Goal: Task Accomplishment & Management: Manage account settings

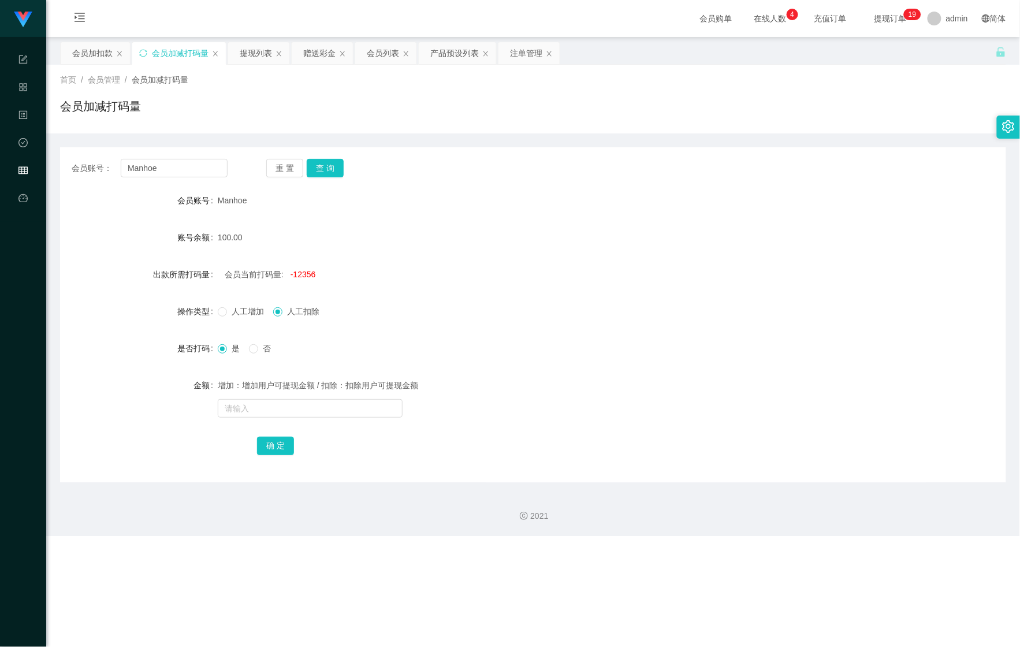
click at [94, 58] on div "会员加扣款" at bounding box center [92, 53] width 40 height 22
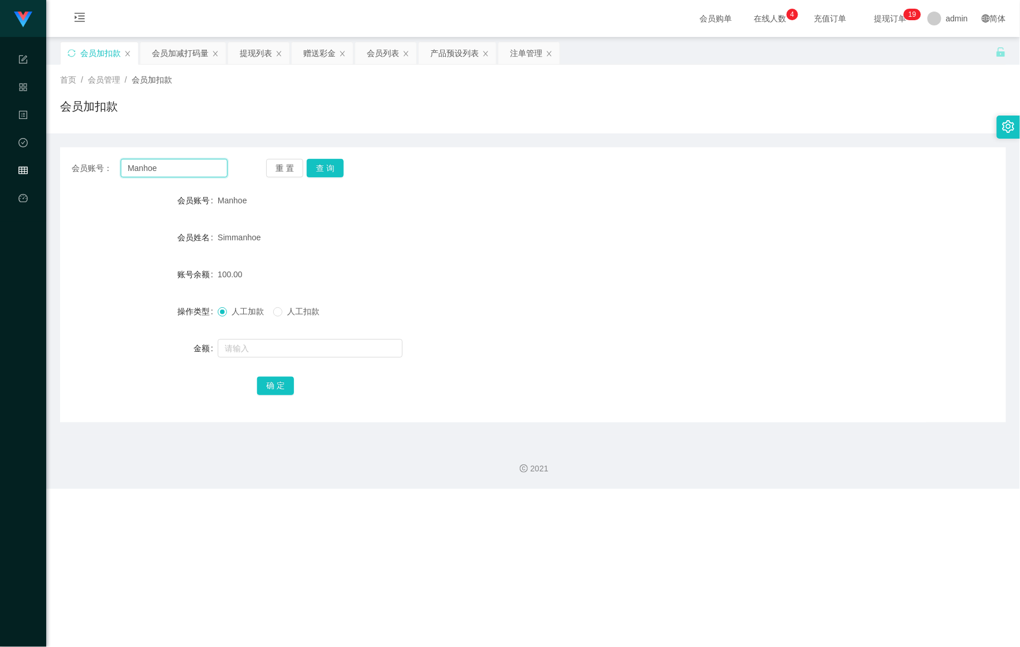
drag, startPoint x: 187, startPoint y: 176, endPoint x: 68, endPoint y: 167, distance: 119.9
click at [68, 167] on div "会员账号： Manhoe 重 置 查 询" at bounding box center [533, 168] width 946 height 18
paste input "[PERSON_NAME]"
type input "[PERSON_NAME]"
click at [320, 170] on button "查 询" at bounding box center [325, 168] width 37 height 18
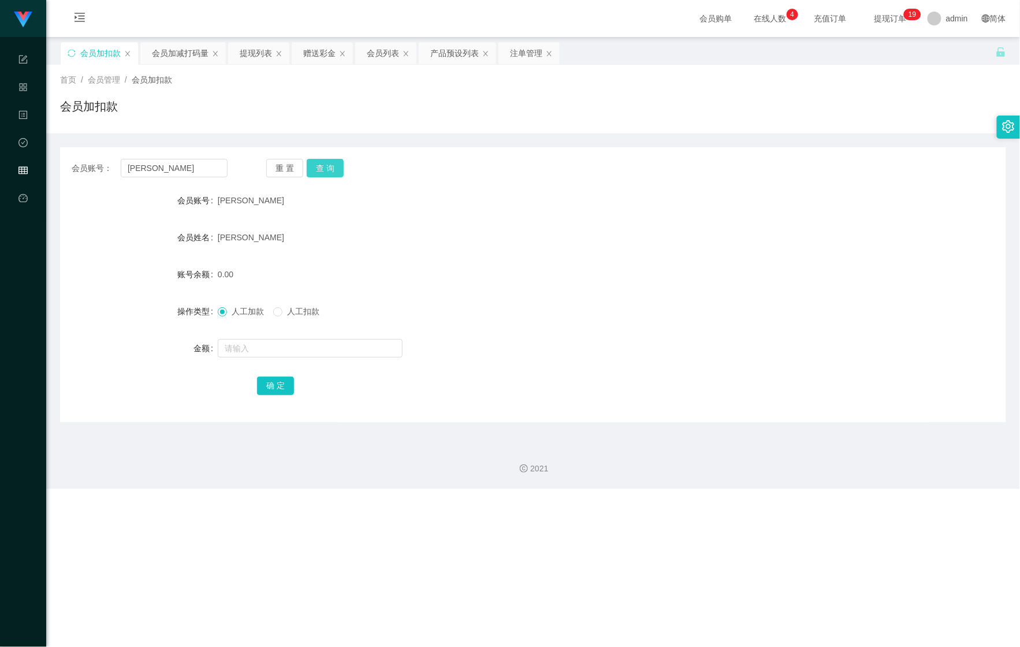
click at [322, 170] on button "查 询" at bounding box center [325, 168] width 37 height 18
click at [264, 345] on input "text" at bounding box center [310, 348] width 185 height 18
type input "100"
click at [275, 379] on button "确 定" at bounding box center [275, 386] width 37 height 18
click at [161, 56] on div "会员加减打码量" at bounding box center [180, 53] width 57 height 22
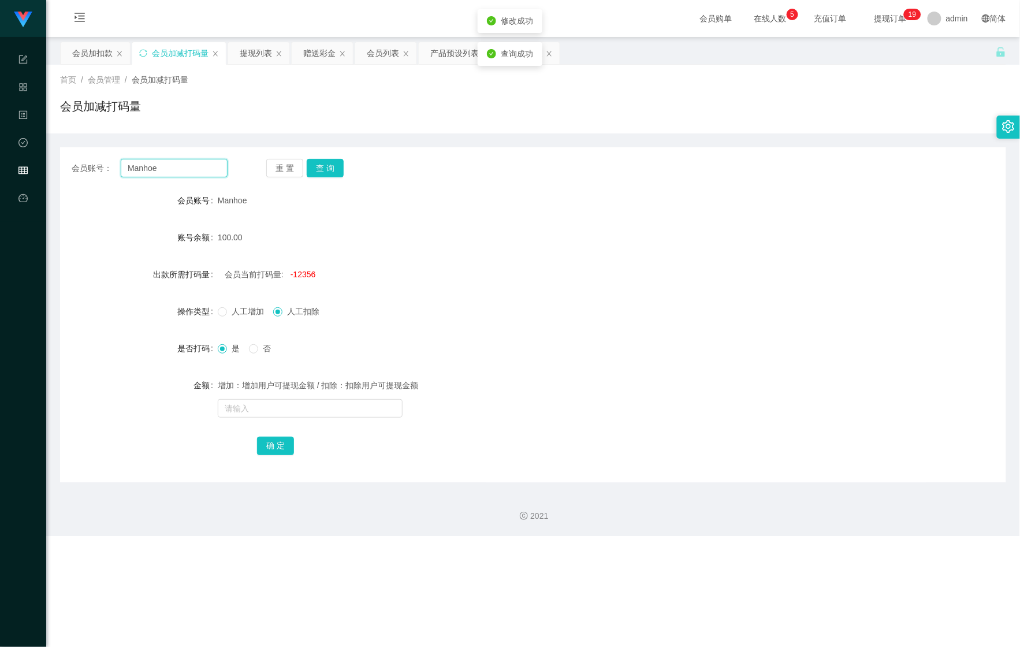
drag, startPoint x: 172, startPoint y: 171, endPoint x: 91, endPoint y: 176, distance: 80.4
click at [91, 176] on div "会员账号： Manhoe" at bounding box center [150, 168] width 156 height 18
paste input "[PERSON_NAME]"
type input "[PERSON_NAME]"
click at [335, 164] on button "查 询" at bounding box center [325, 168] width 37 height 18
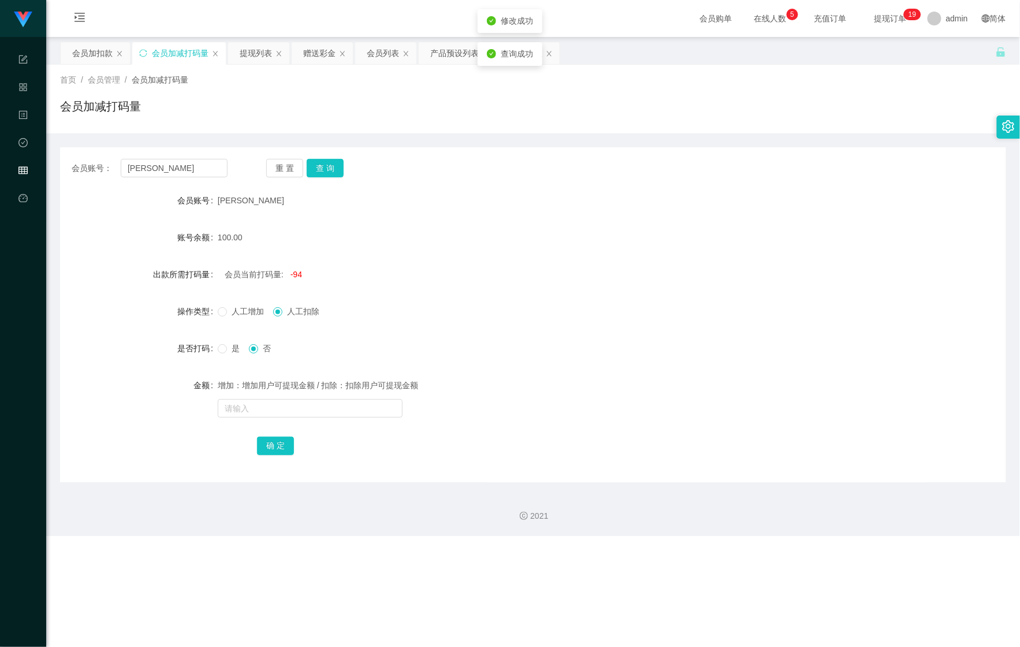
click at [269, 430] on form "会员账号 [PERSON_NAME] 账号余额 100.00 出款所需打码量 会员当前打码量: -94 操作类型 人工增加 人工扣除 是否打码 是 否 金额 …" at bounding box center [533, 323] width 946 height 268
click at [234, 401] on input "text" at bounding box center [310, 408] width 185 height 18
type input "151515"
click at [261, 442] on button "确 定" at bounding box center [275, 446] width 37 height 18
click at [87, 47] on div "会员加扣款" at bounding box center [92, 53] width 40 height 22
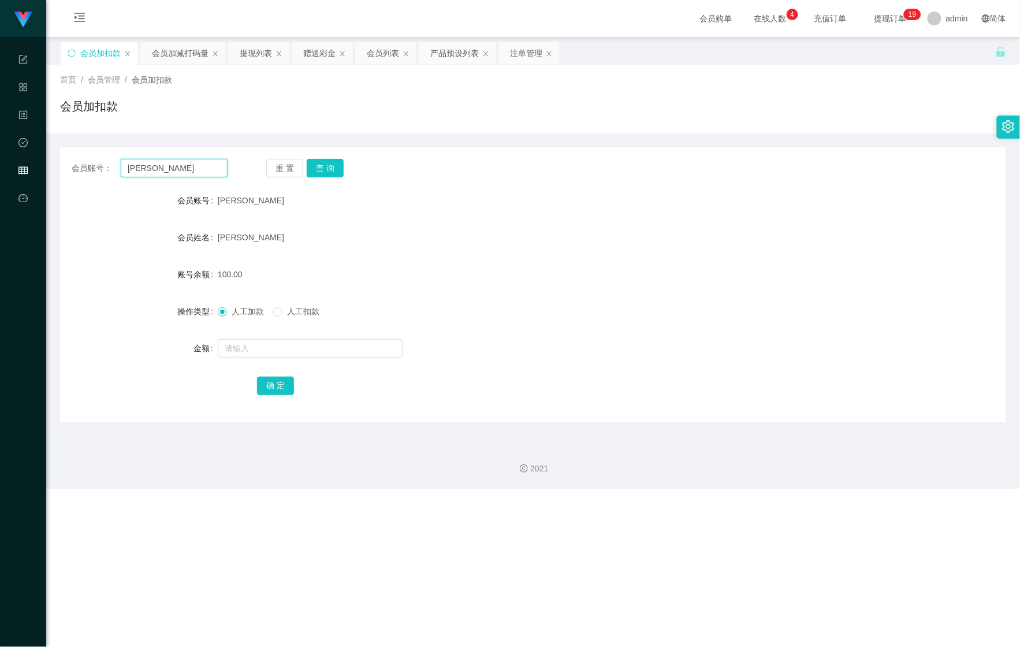
drag, startPoint x: 176, startPoint y: 170, endPoint x: 66, endPoint y: 162, distance: 110.0
click at [40, 156] on section "Shopee Workbench 系统配置 产品管理 内容中心 数据中心 会员管理 平台首页 保存配置 重置配置 整体风格设置 主题色 导航设置 内容区域宽度…" at bounding box center [510, 244] width 1020 height 489
paste input "Chen1135"
type input "Chen1135"
drag, startPoint x: 325, startPoint y: 169, endPoint x: 315, endPoint y: 222, distance: 53.9
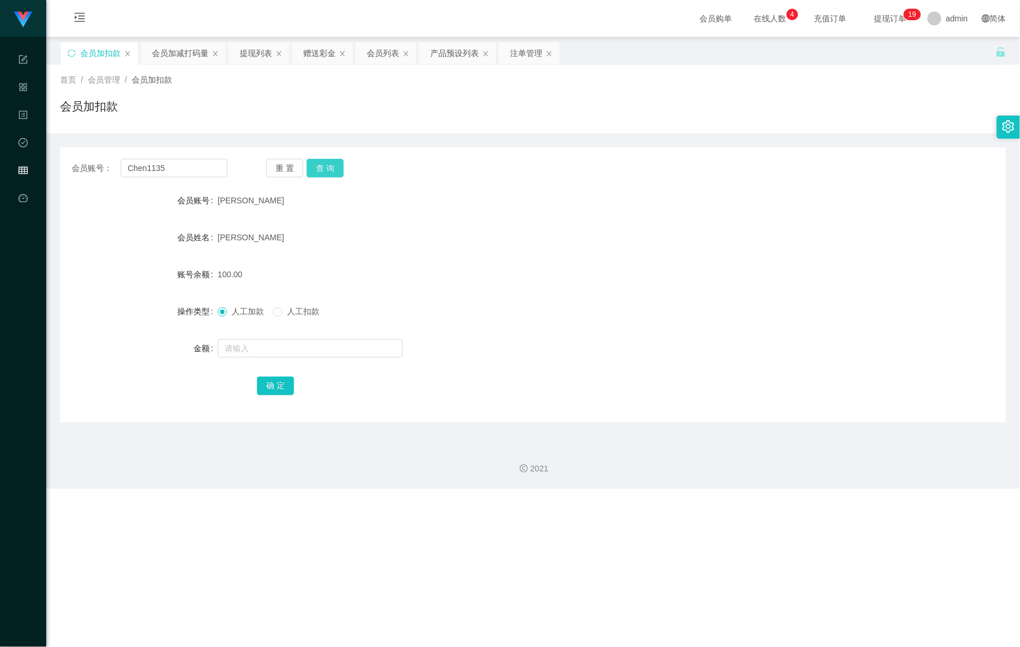
click at [325, 169] on button "查 询" at bounding box center [325, 168] width 37 height 18
click at [290, 345] on input "text" at bounding box center [310, 348] width 185 height 18
type input "1220"
click at [292, 391] on button "确 定" at bounding box center [275, 386] width 37 height 18
click at [176, 60] on div "会员加减打码量" at bounding box center [180, 53] width 57 height 22
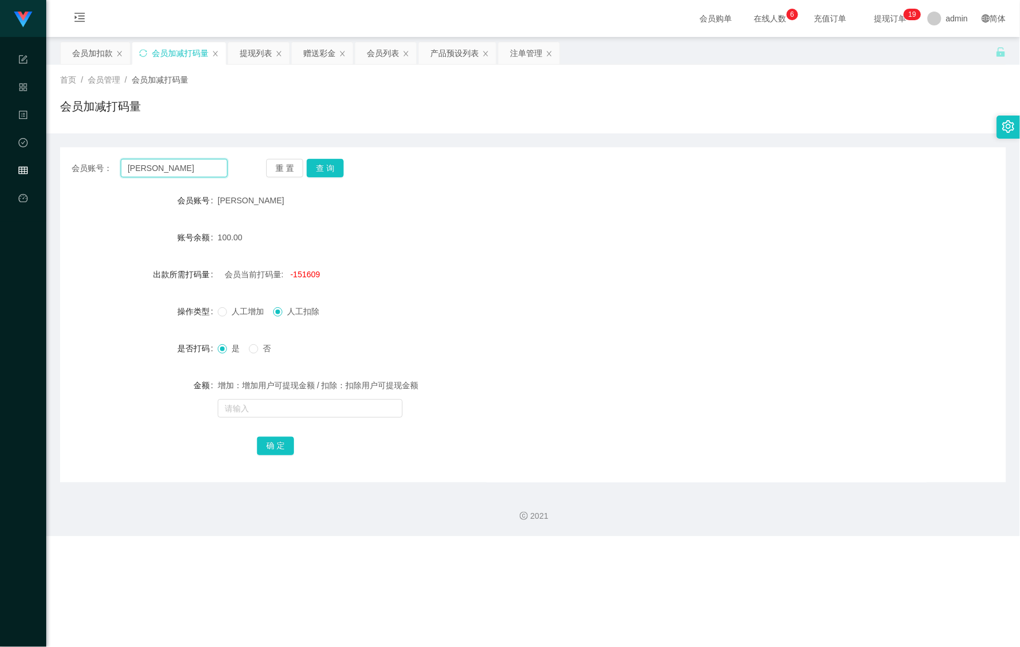
drag, startPoint x: 176, startPoint y: 165, endPoint x: 70, endPoint y: 164, distance: 105.1
click at [70, 164] on div "会员账号： [PERSON_NAME] 查 询" at bounding box center [533, 168] width 946 height 18
click at [336, 174] on button "查 询" at bounding box center [325, 168] width 37 height 18
click at [384, 59] on div "会员列表" at bounding box center [383, 53] width 32 height 22
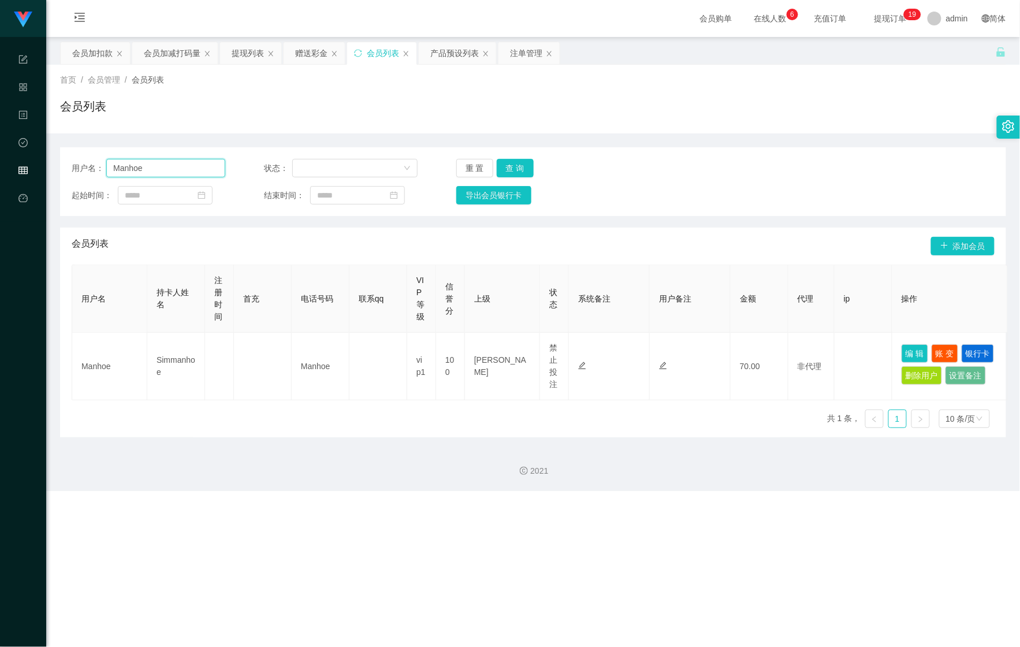
click at [31, 165] on section "Shopee Workbench 系统配置 产品管理 内容中心 数据中心 会员管理 平台首页 保存配置 重置配置 整体风格设置 主题色 导航设置 内容区域宽度…" at bounding box center [510, 245] width 1020 height 491
paste input "[PERSON_NAME]"
type input "[PERSON_NAME]"
click at [520, 163] on button "查 询" at bounding box center [515, 168] width 37 height 18
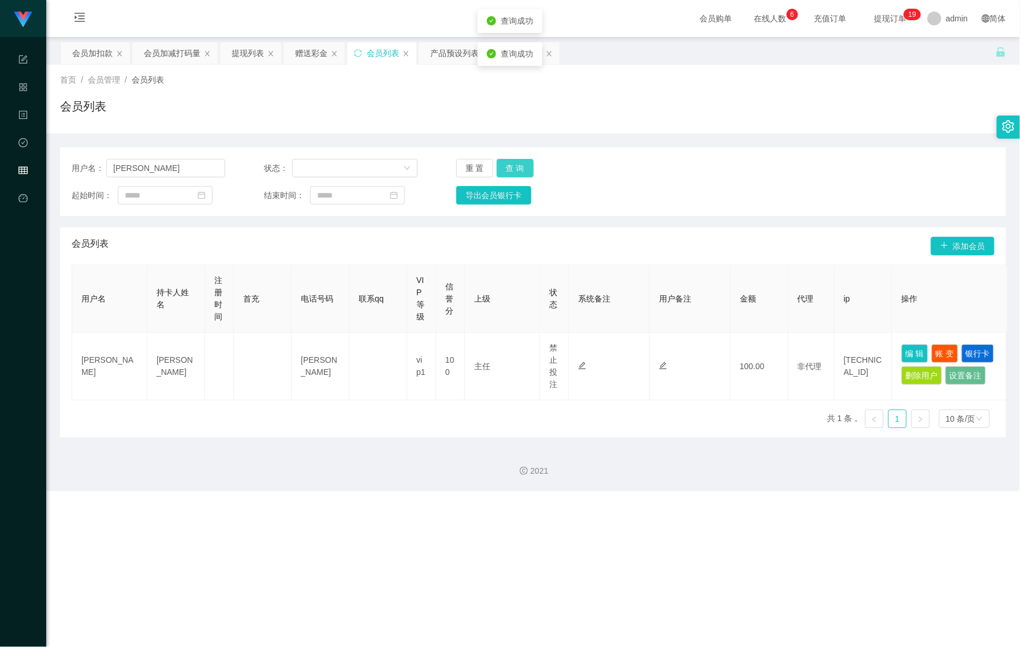
click at [520, 163] on button "查 询" at bounding box center [515, 168] width 37 height 18
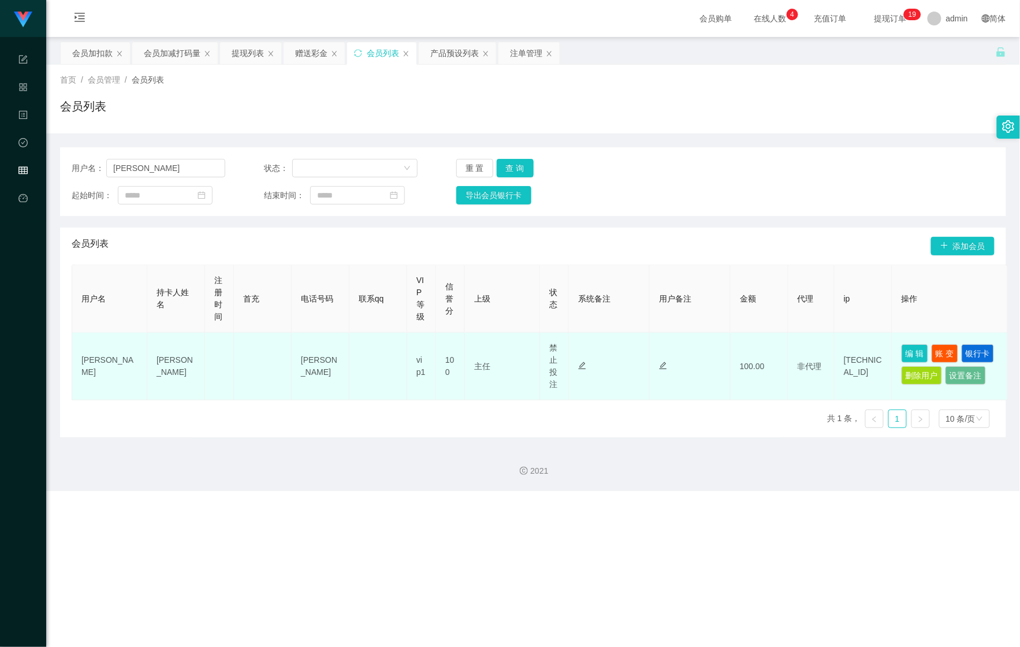
click at [899, 353] on td "编 辑 账 变 银行卡 删除用户 设置备注" at bounding box center [950, 367] width 116 height 68
click at [906, 354] on button "编 辑" at bounding box center [914, 353] width 27 height 18
type input "[PERSON_NAME]"
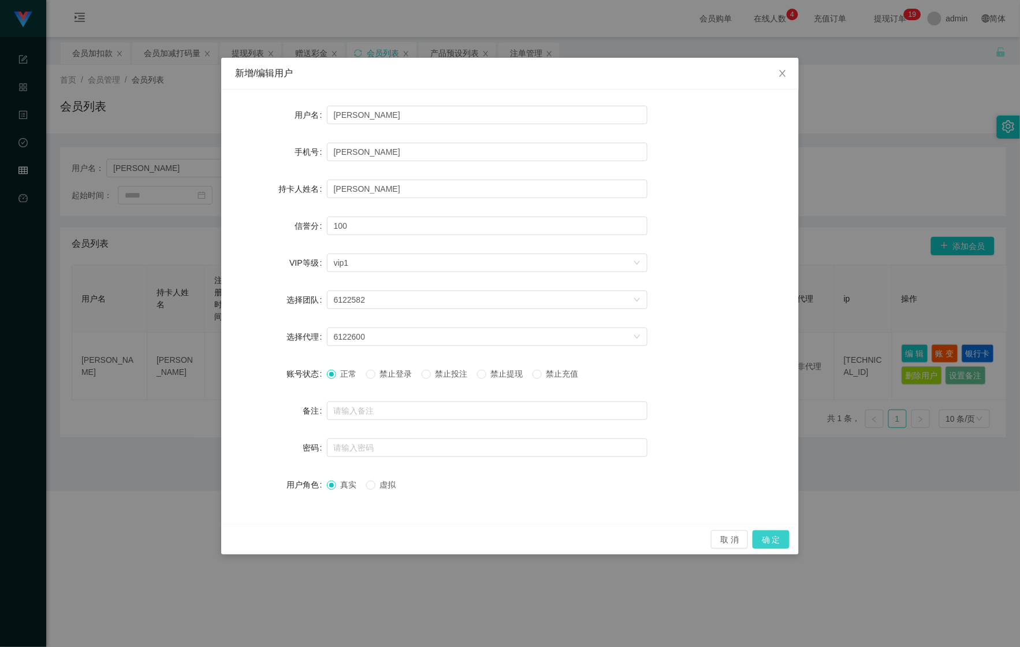
click at [769, 543] on button "确 定" at bounding box center [770, 539] width 37 height 18
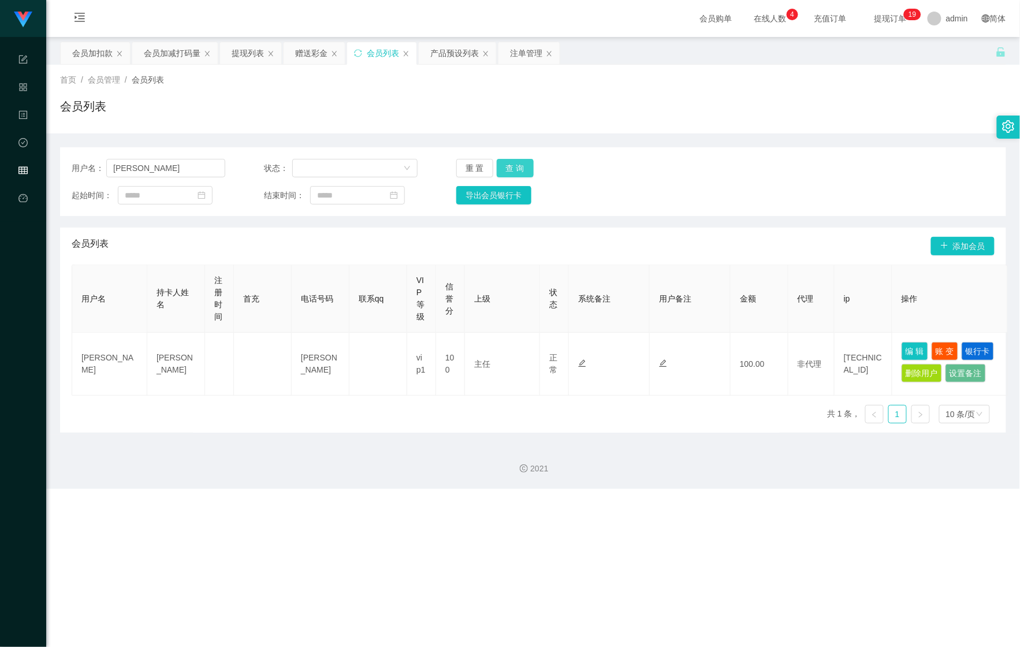
click at [516, 167] on button "查 询" at bounding box center [515, 168] width 37 height 18
click at [516, 167] on div "重 置 查 询" at bounding box center [533, 168] width 154 height 18
click at [516, 167] on button "查 询" at bounding box center [515, 168] width 37 height 18
click at [527, 51] on span "查询成功" at bounding box center [517, 53] width 32 height 9
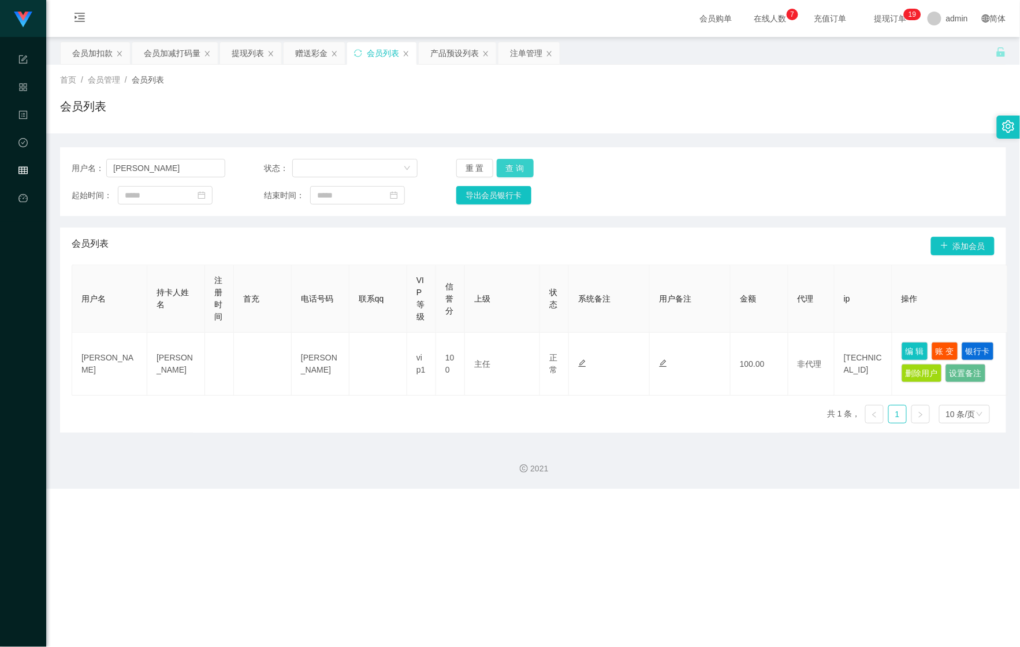
click at [521, 171] on button "查 询" at bounding box center [515, 168] width 37 height 18
click at [520, 170] on button "查 询" at bounding box center [522, 168] width 50 height 18
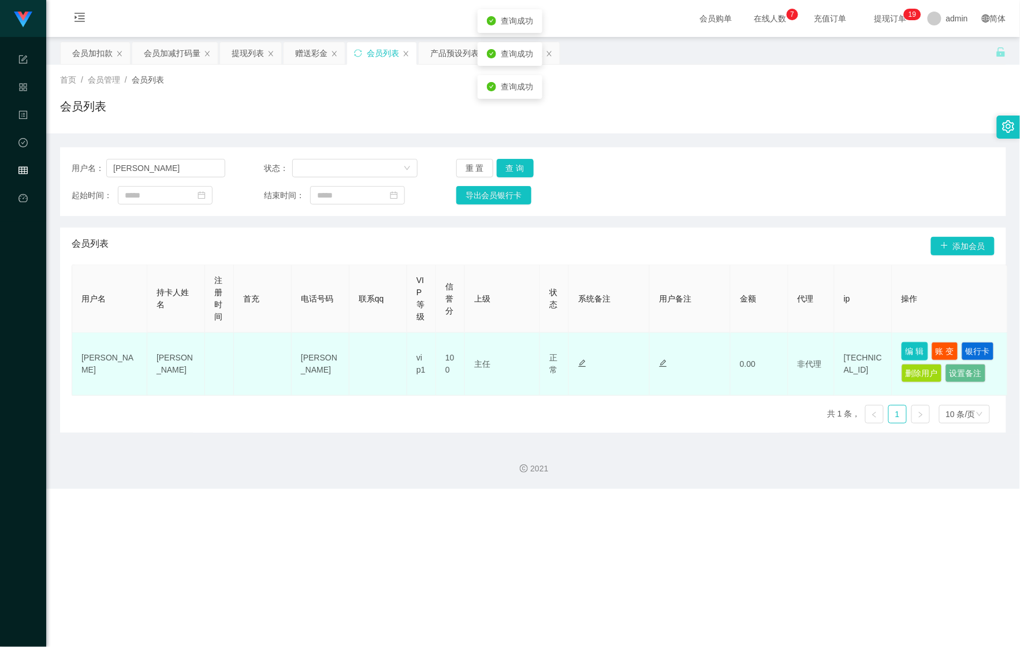
click at [911, 347] on button "编 辑" at bounding box center [914, 351] width 27 height 18
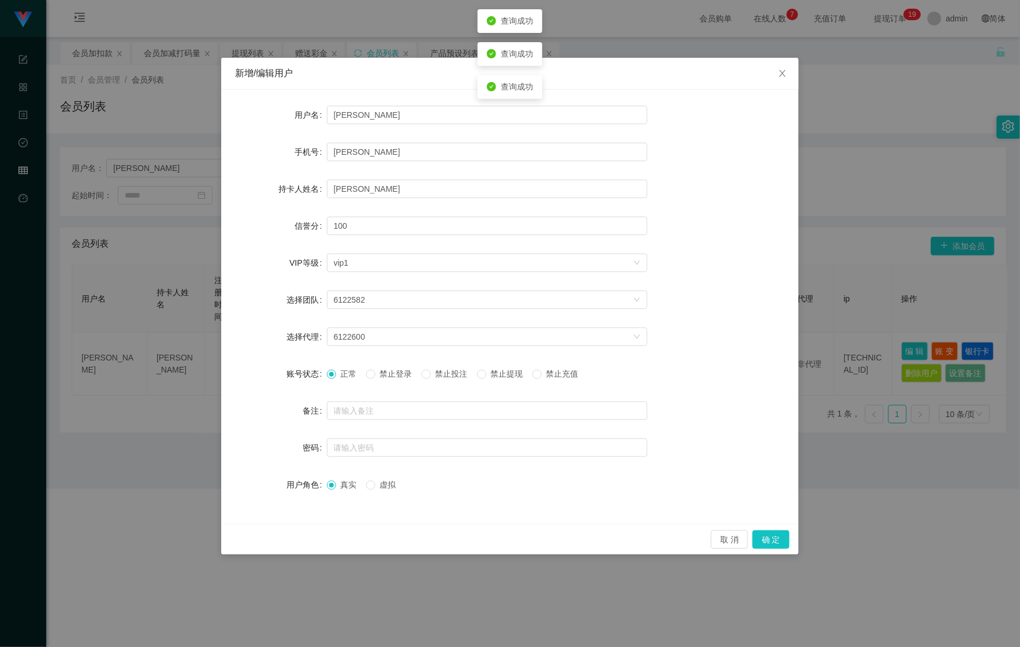
click at [451, 378] on span "禁止投注" at bounding box center [452, 373] width 42 height 9
click at [761, 536] on button "确 定" at bounding box center [770, 539] width 37 height 18
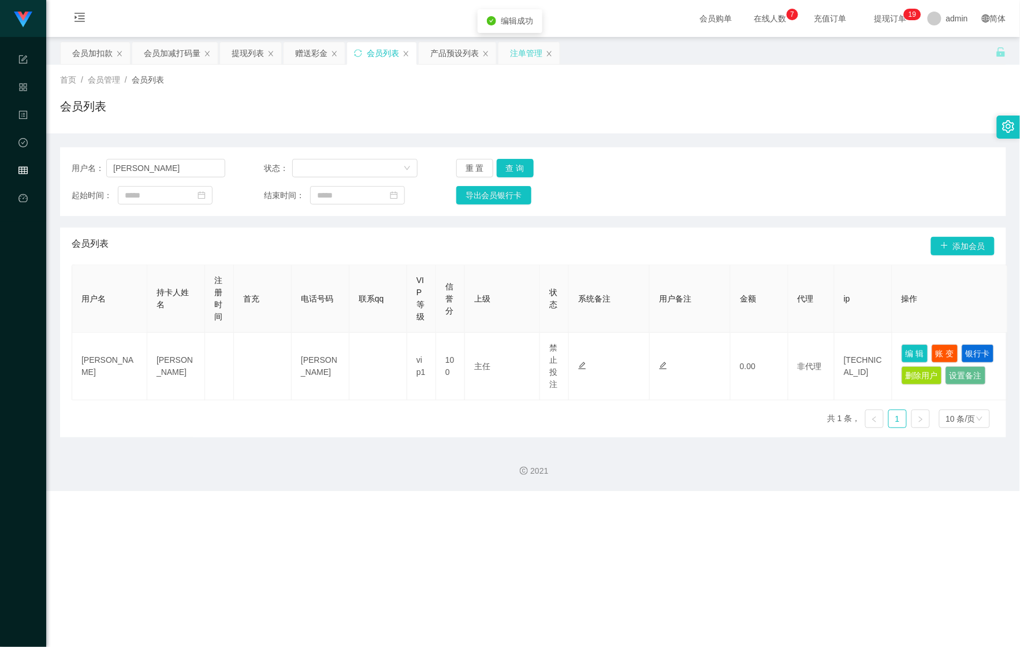
click at [521, 59] on div "注单管理" at bounding box center [526, 53] width 32 height 22
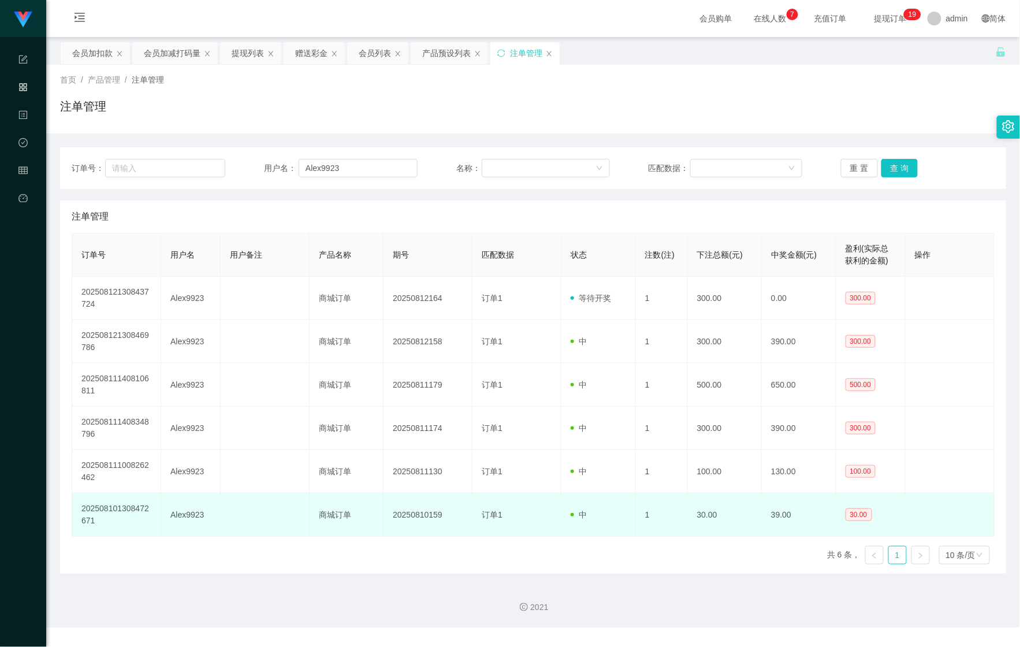
drag, startPoint x: 319, startPoint y: 638, endPoint x: 312, endPoint y: 507, distance: 130.7
click at [320, 636] on div "Shopee Workbench 系统配置 产品管理 内容中心 数据中心 会员管理 平台首页 保存配置 重置配置 整体风格设置 主题色 导航设置 内容区域宽度…" at bounding box center [510, 323] width 1020 height 647
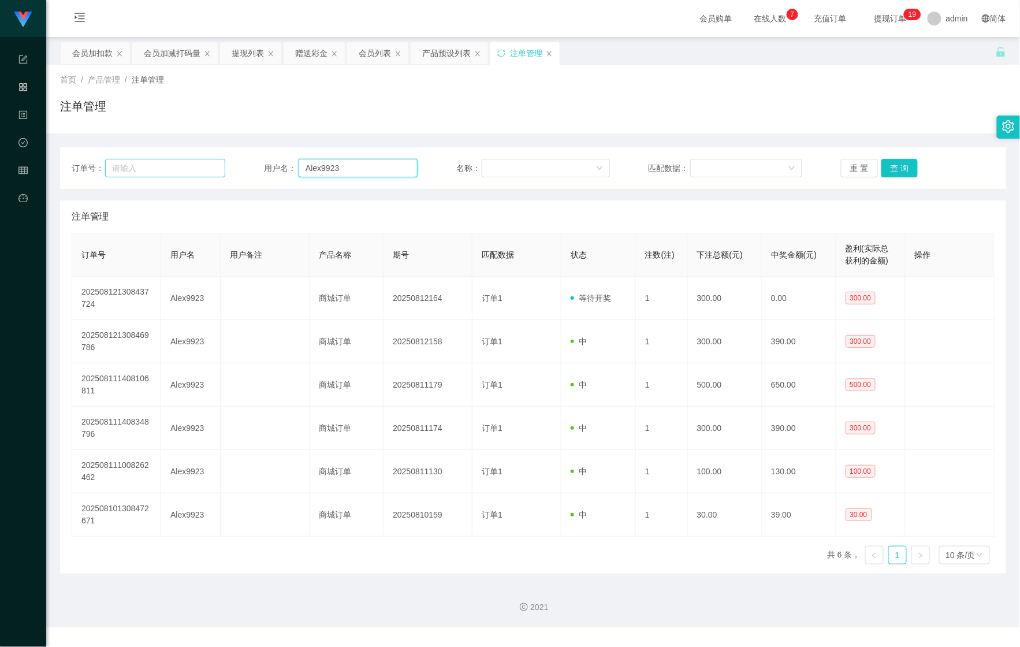
drag, startPoint x: 347, startPoint y: 165, endPoint x: 202, endPoint y: 166, distance: 145.5
click at [192, 163] on div "订单号： 用户名： Alex9923 名称： 匹配数据： 重 置 查 询" at bounding box center [533, 168] width 923 height 18
paste input "[PERSON_NAME]"
type input "[PERSON_NAME]"
click at [893, 169] on button "查 询" at bounding box center [899, 168] width 37 height 18
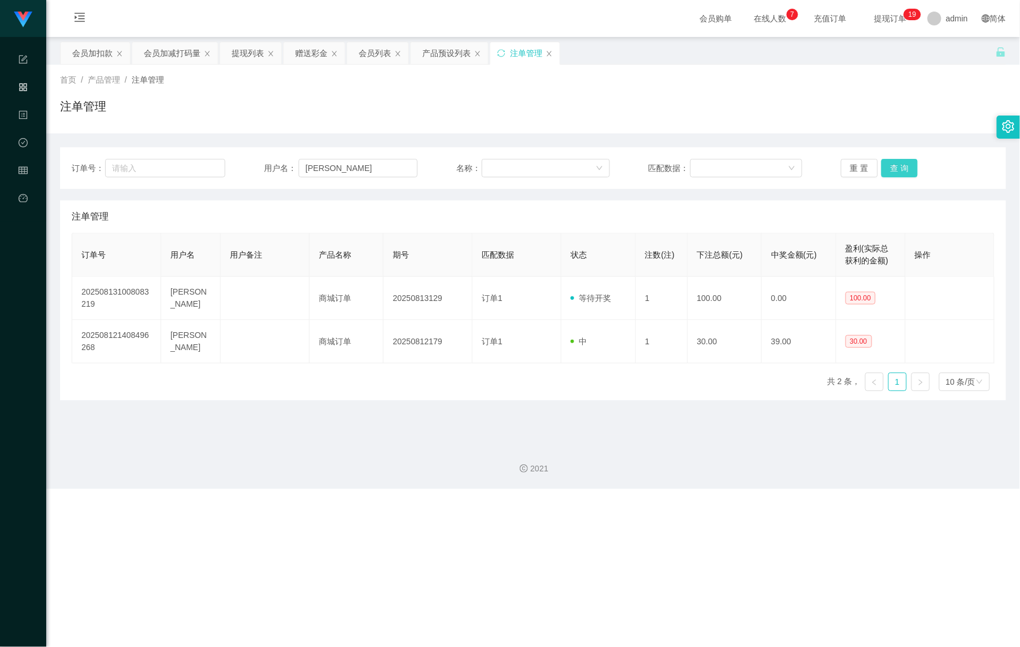
click at [893, 171] on button "查 询" at bounding box center [899, 168] width 37 height 18
click at [375, 54] on div "会员列表" at bounding box center [375, 53] width 32 height 22
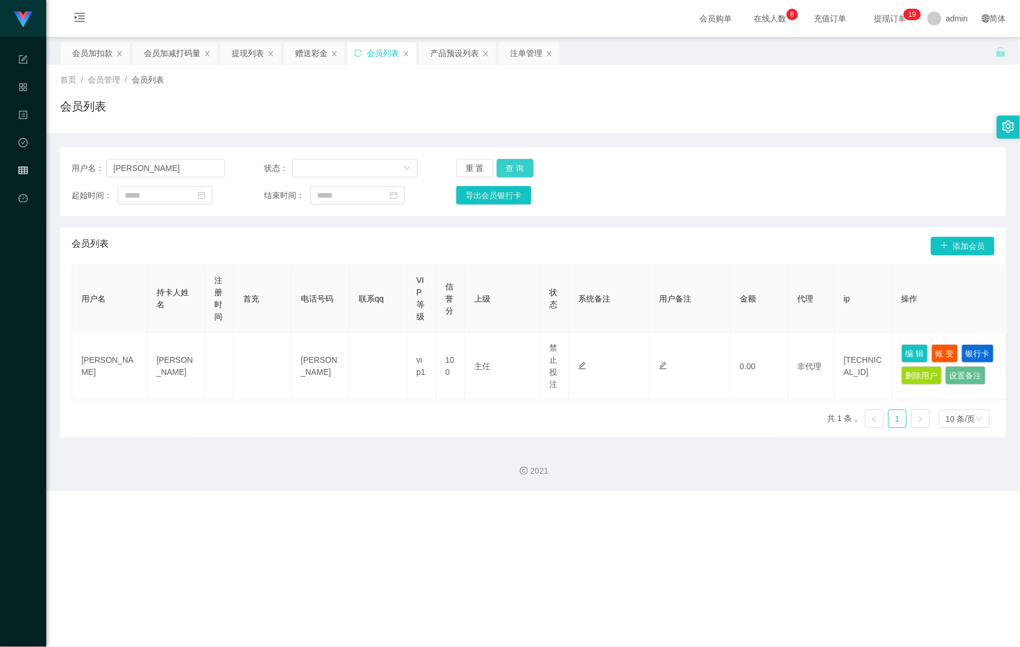
click at [506, 166] on button "查 询" at bounding box center [515, 168] width 37 height 18
click at [508, 166] on div "重 置 查 询" at bounding box center [533, 168] width 154 height 18
click at [516, 62] on div "注单管理" at bounding box center [526, 53] width 32 height 22
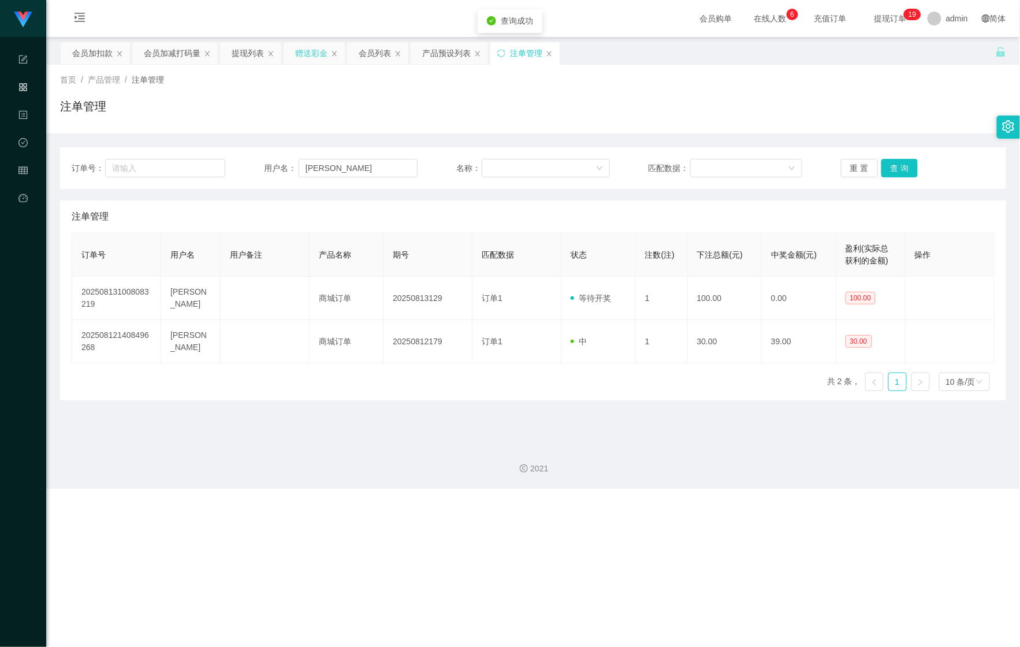
click at [308, 55] on div "赠送彩金" at bounding box center [311, 53] width 32 height 22
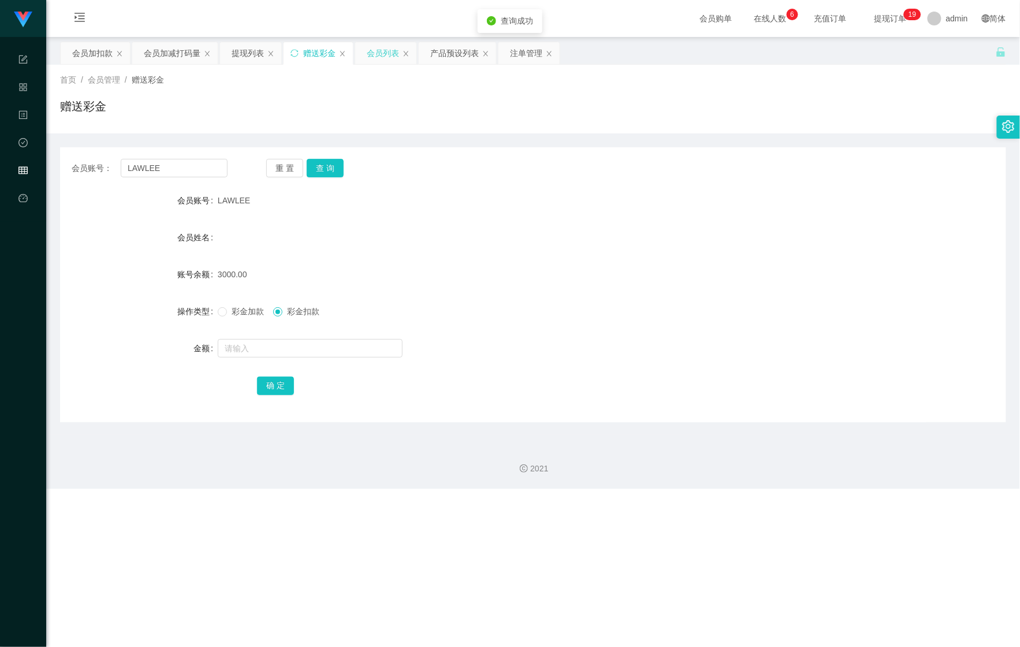
click at [388, 57] on div "会员列表" at bounding box center [383, 53] width 32 height 22
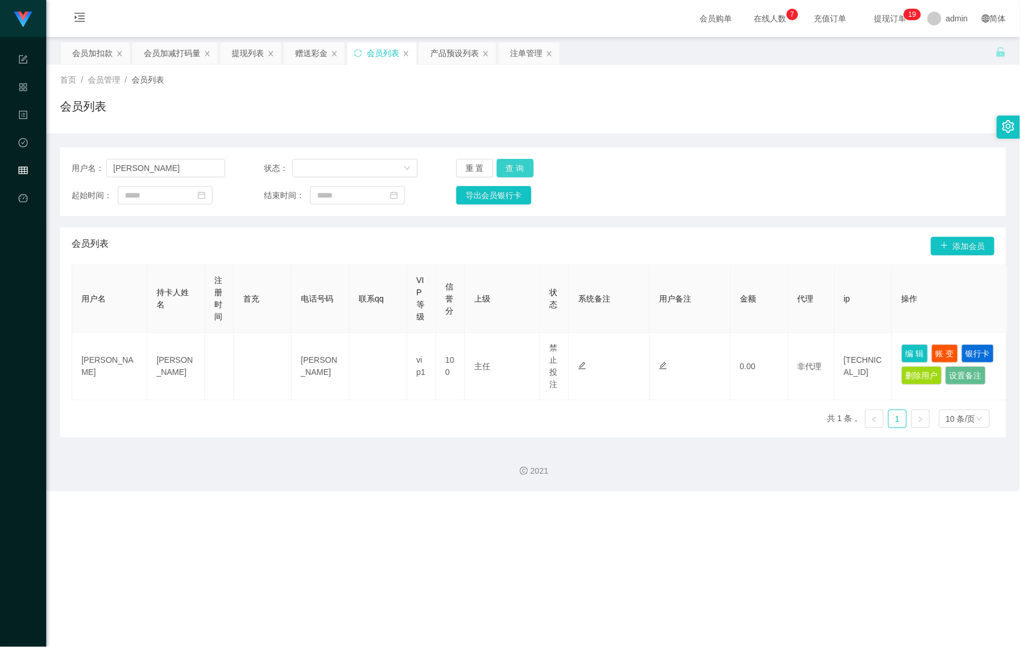
click at [517, 172] on button "查 询" at bounding box center [515, 168] width 37 height 18
